Goal: Book appointment/travel/reservation

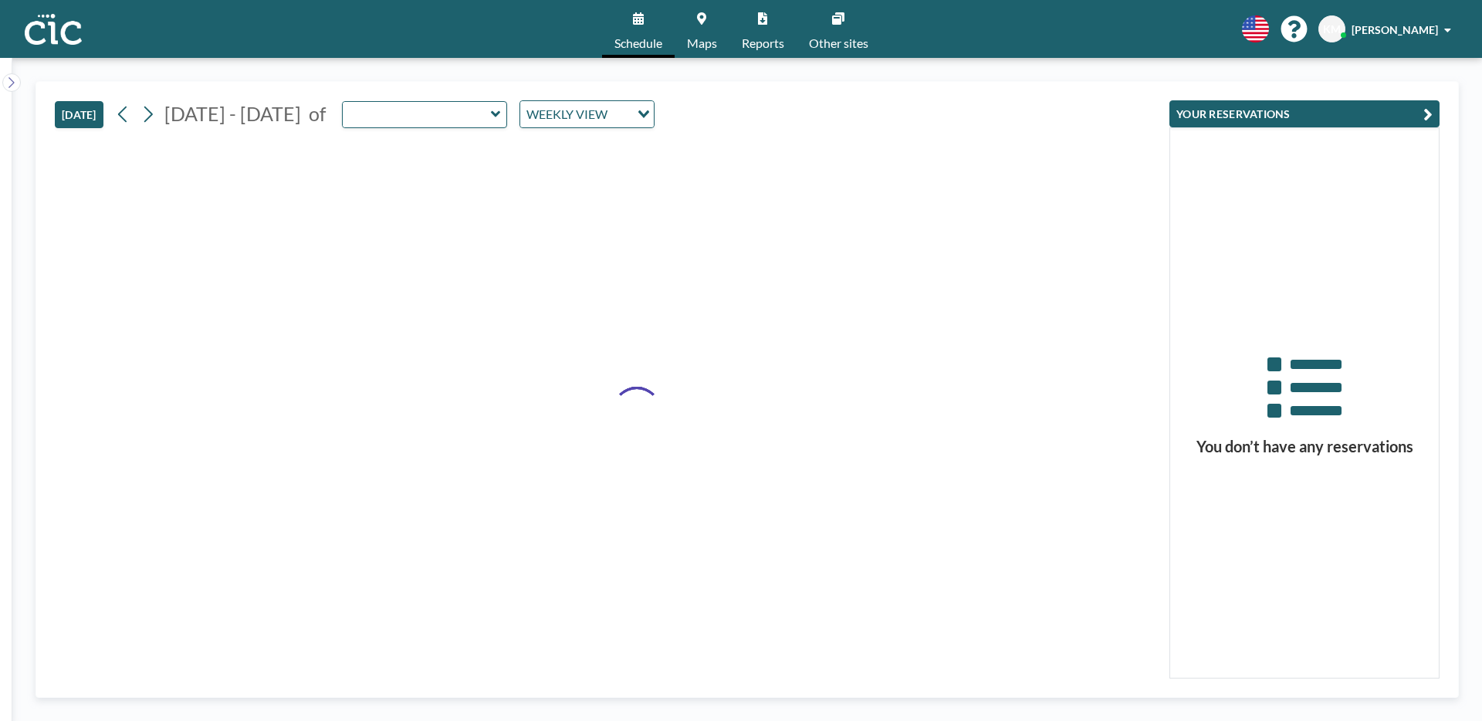
type input "Wata"
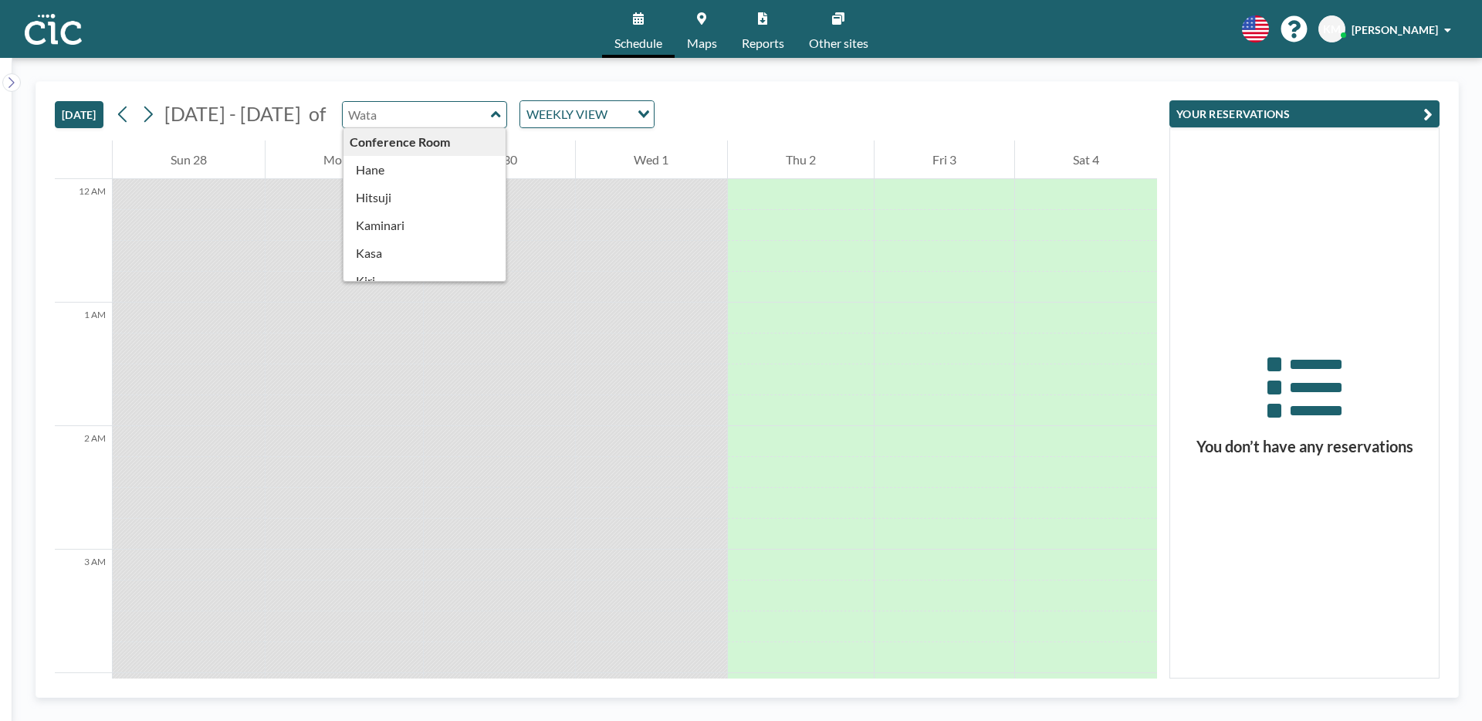
click at [404, 107] on input "text" at bounding box center [417, 114] width 148 height 25
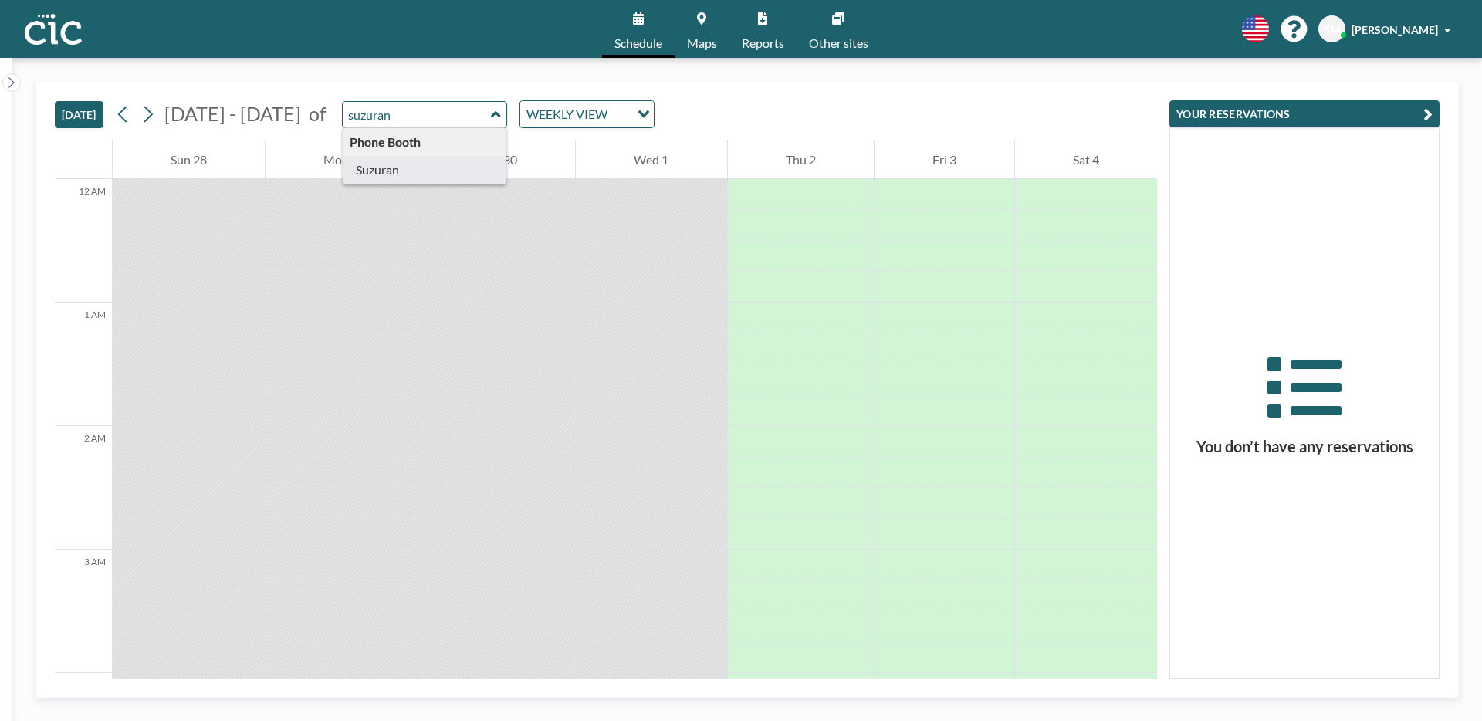
type input "Suzuran"
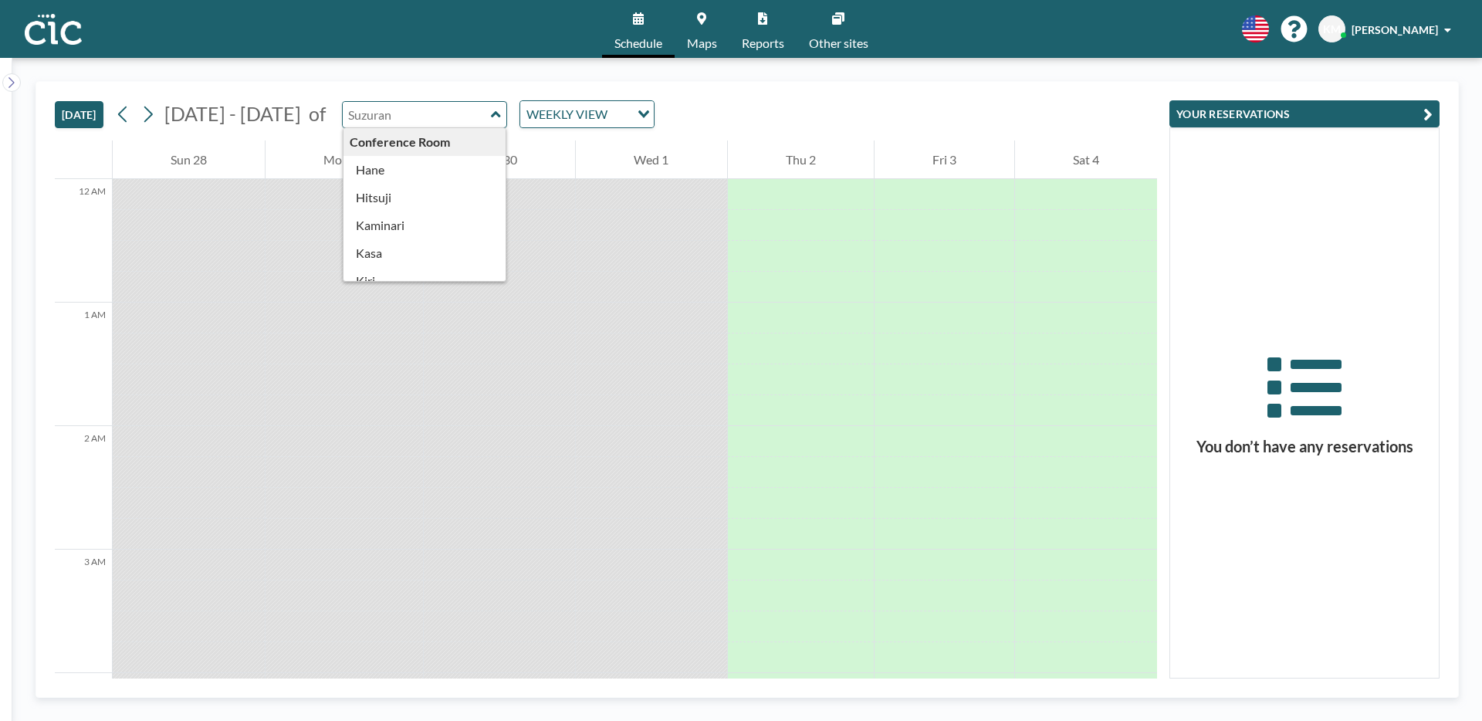
click at [424, 124] on input "text" at bounding box center [417, 114] width 148 height 25
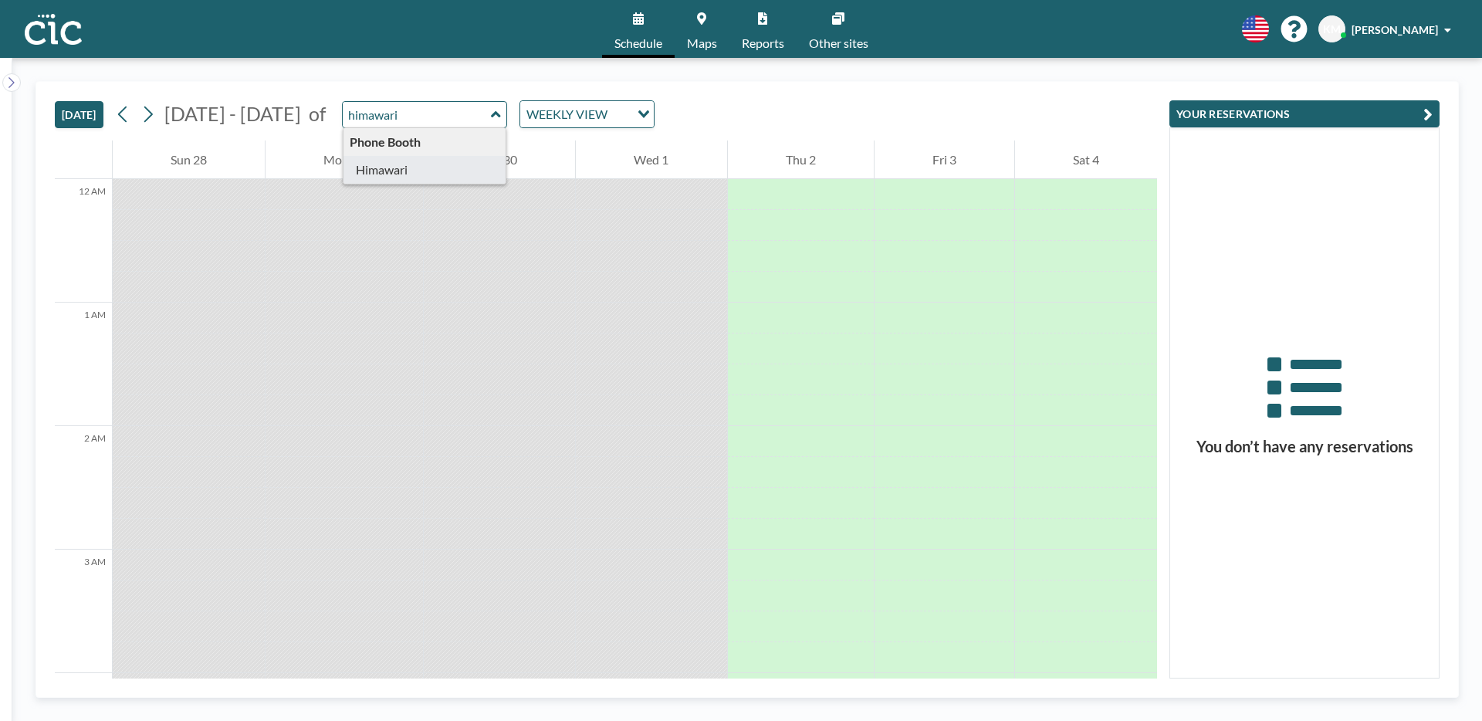
type input "Himawari"
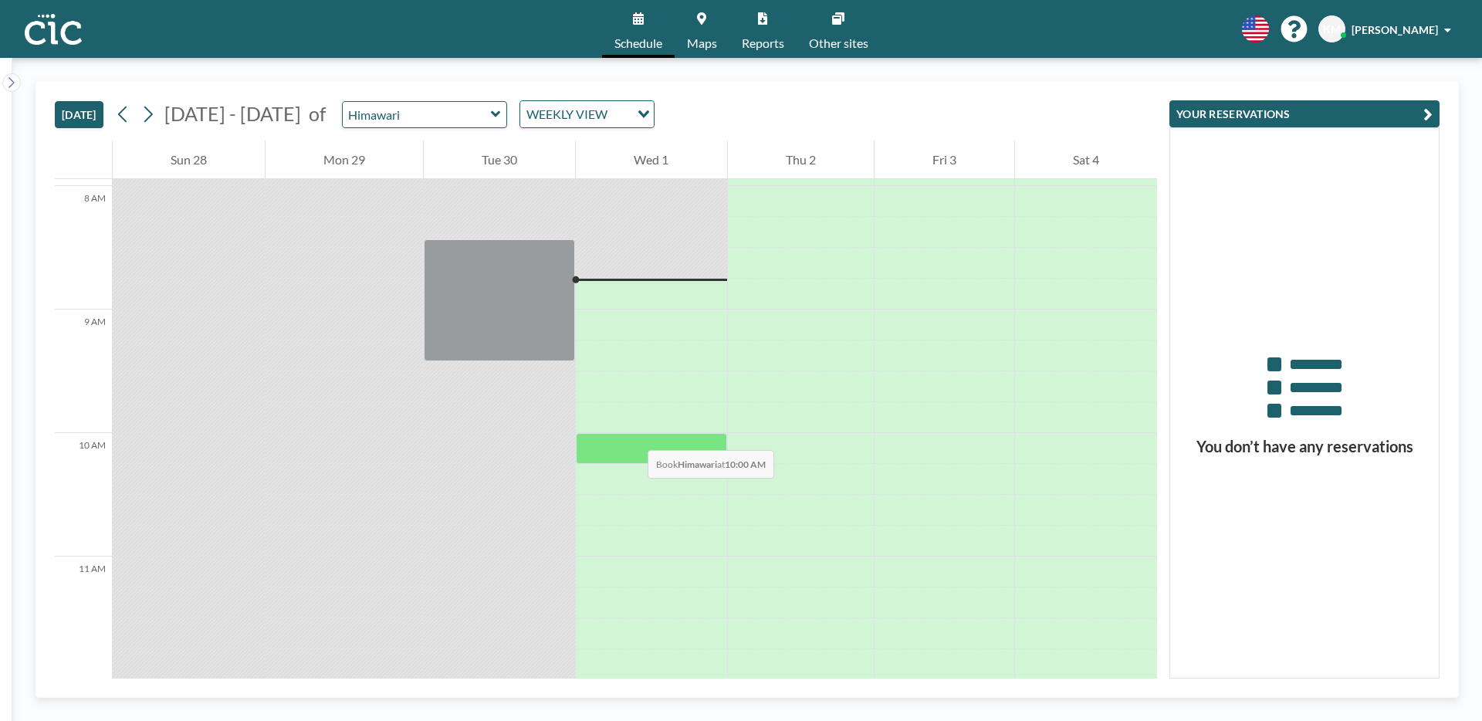
scroll to position [991, 0]
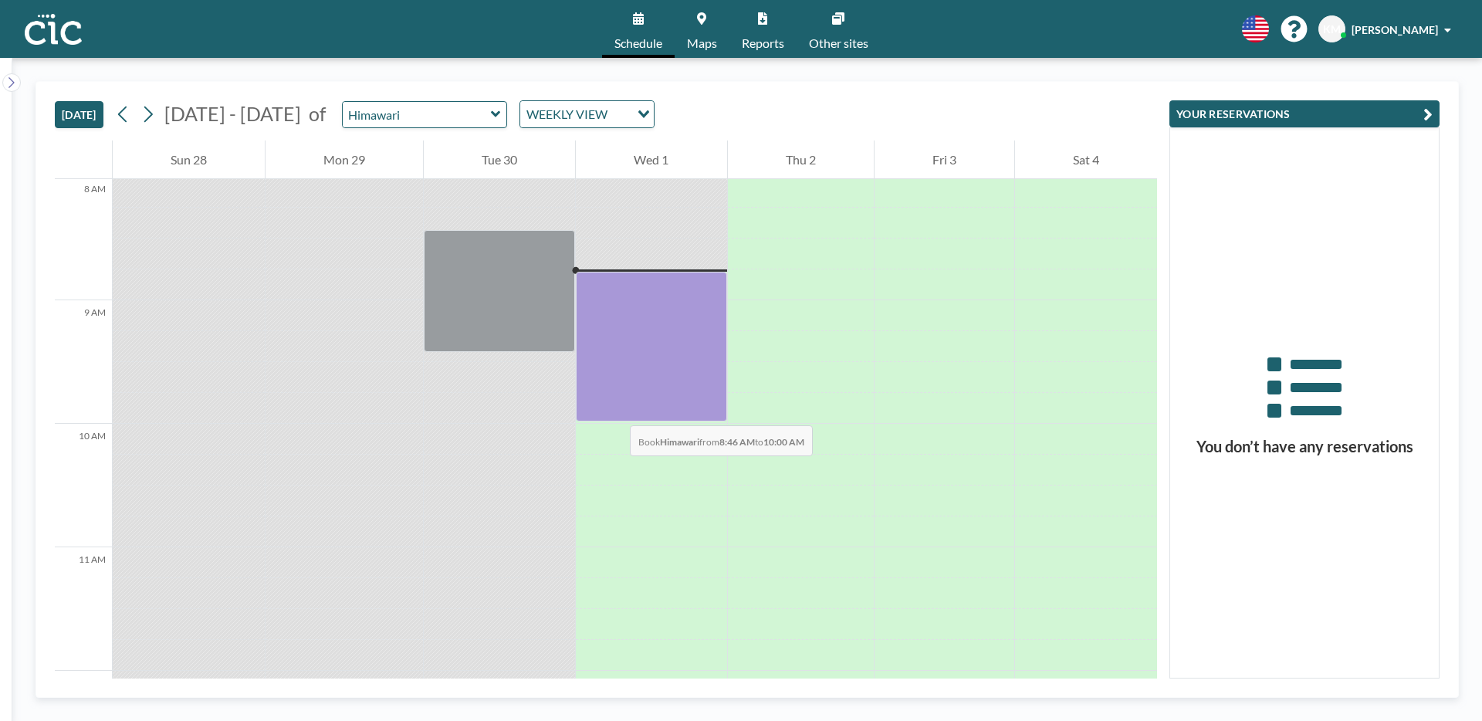
drag, startPoint x: 615, startPoint y: 283, endPoint x: 615, endPoint y: 410, distance: 126.6
click at [615, 410] on div at bounding box center [651, 347] width 151 height 151
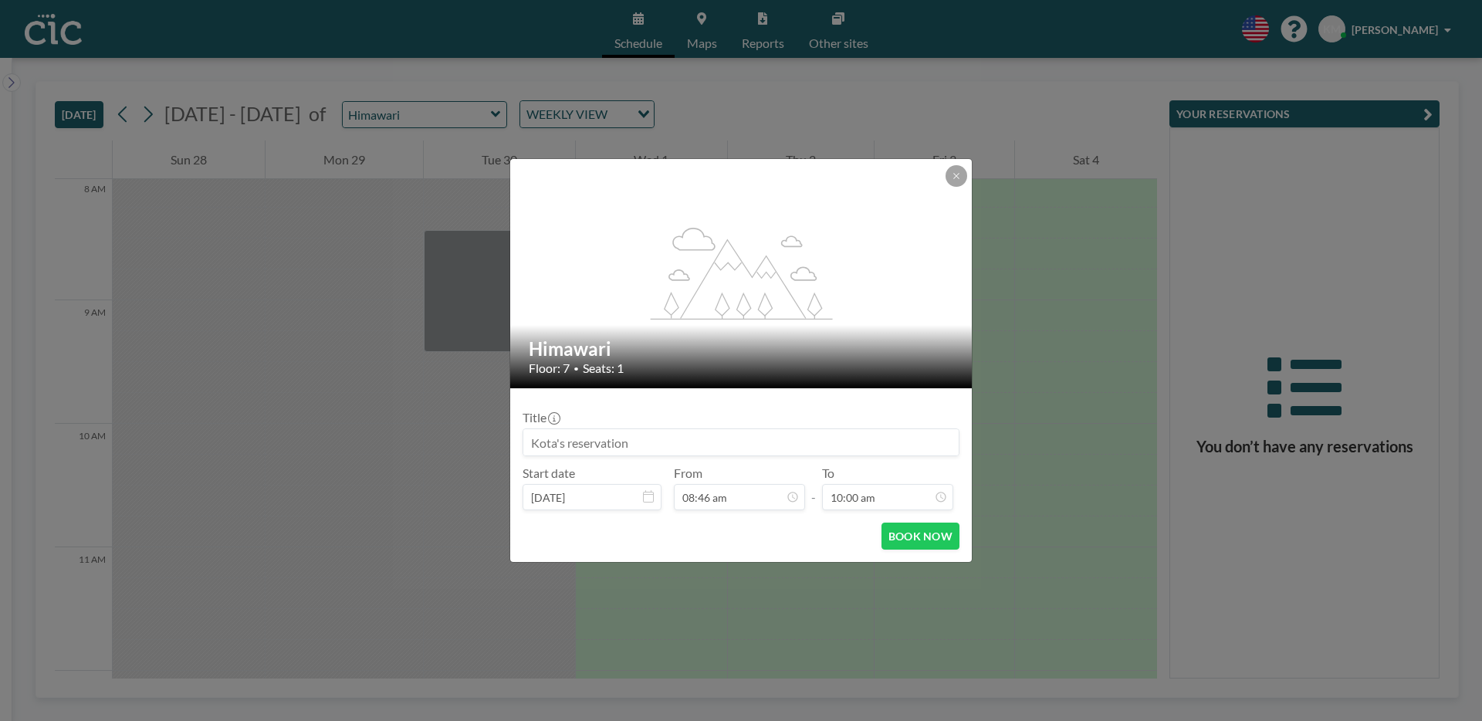
scroll to position [1099, 0]
click at [905, 537] on button "BOOK NOW" at bounding box center [921, 536] width 78 height 27
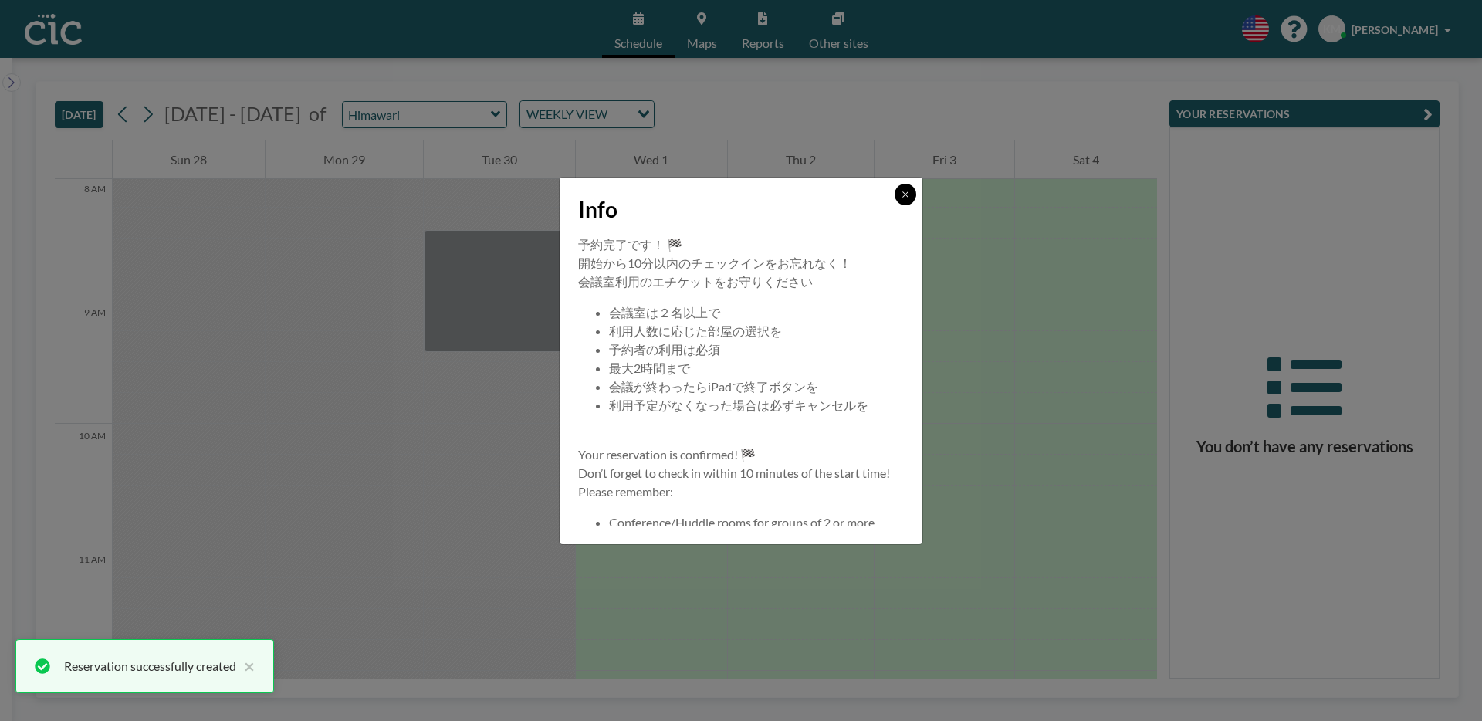
click at [909, 192] on icon at bounding box center [905, 194] width 9 height 9
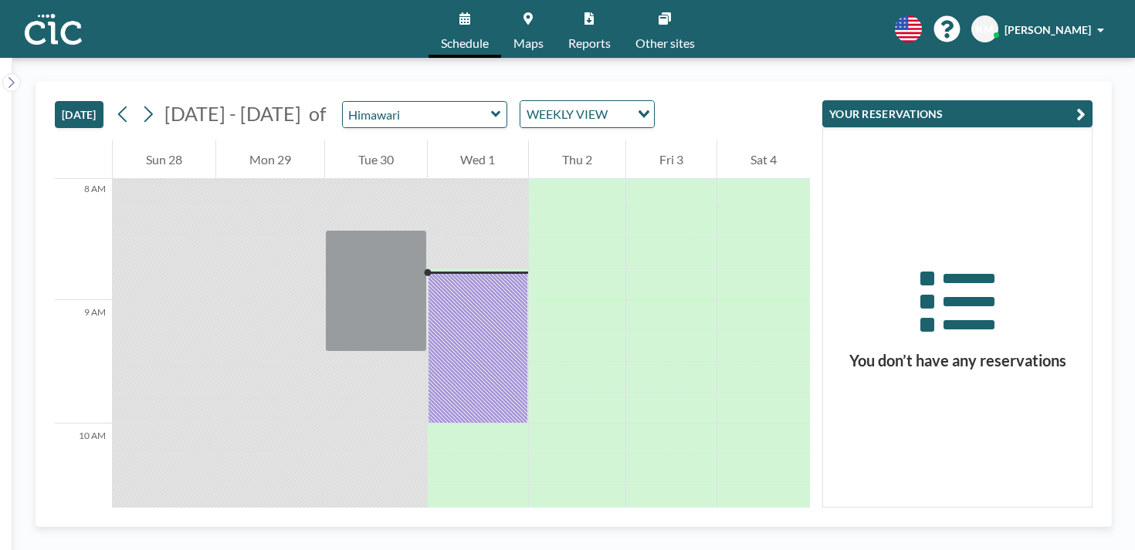
scroll to position [991, 0]
click at [530, 24] on link "Maps" at bounding box center [528, 29] width 55 height 58
